Goal: Check status: Check status

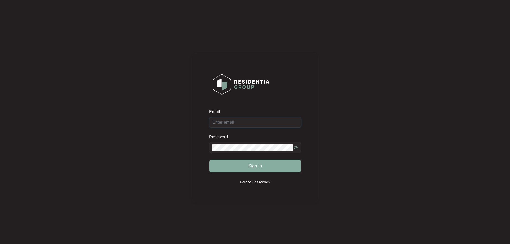
type input "[EMAIL_ADDRESS][DOMAIN_NAME]"
click at [280, 166] on button "Sign in" at bounding box center [255, 165] width 92 height 13
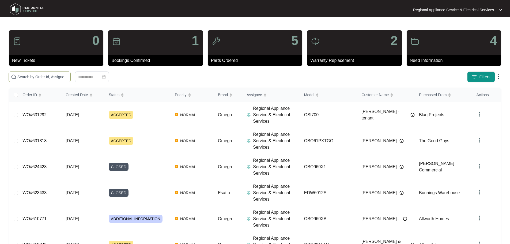
click at [68, 77] on input "text" at bounding box center [42, 77] width 51 height 6
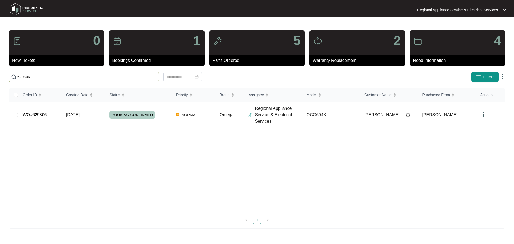
type input "629806"
click at [147, 114] on span "BOOKING CONFIRMED" at bounding box center [131, 115] width 45 height 8
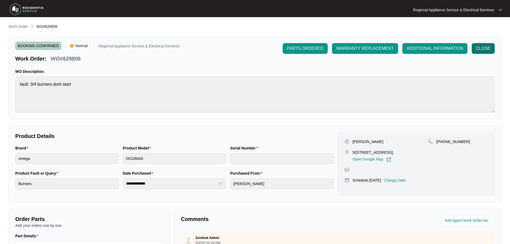
click at [484, 50] on span "CLOSE" at bounding box center [483, 48] width 14 height 6
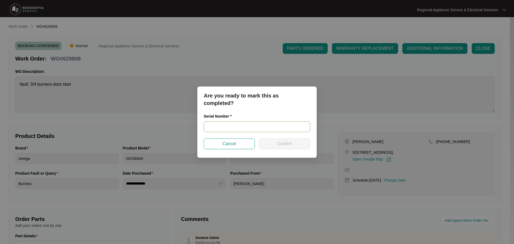
click at [234, 128] on input "text" at bounding box center [257, 126] width 106 height 11
click at [220, 125] on input "text" at bounding box center [257, 126] width 106 height 11
type input "23330886"
click at [284, 140] on span "Confirm" at bounding box center [284, 143] width 15 height 6
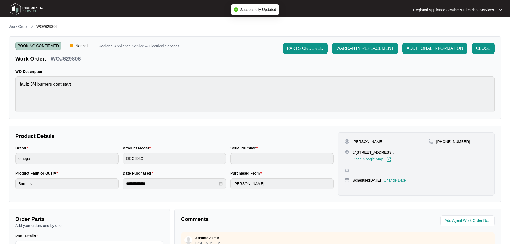
type input "23330886"
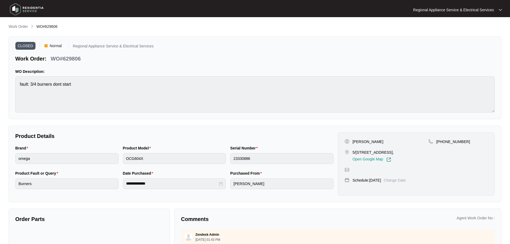
click at [452, 11] on p "Regional Appliance Service & Electrical Services" at bounding box center [453, 9] width 81 height 5
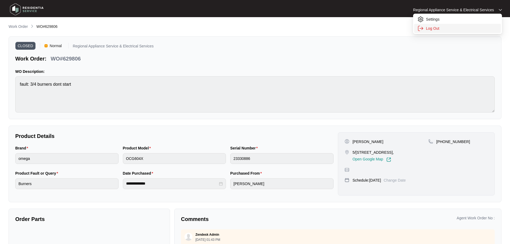
click at [429, 28] on p "Log Out" at bounding box center [462, 28] width 72 height 5
